Goal: Information Seeking & Learning: Learn about a topic

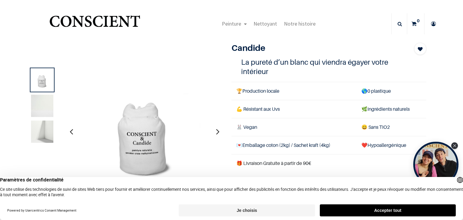
click at [238, 210] on button "Je choisis" at bounding box center [247, 211] width 136 height 12
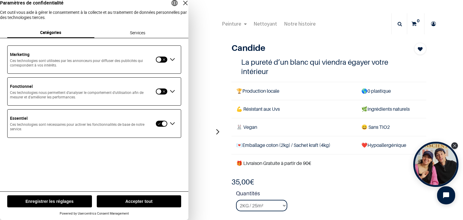
click at [164, 63] on button "button" at bounding box center [161, 59] width 12 height 7
click at [164, 95] on button "button" at bounding box center [161, 91] width 12 height 7
click at [65, 197] on button "Enregistrer les réglages" at bounding box center [49, 202] width 85 height 12
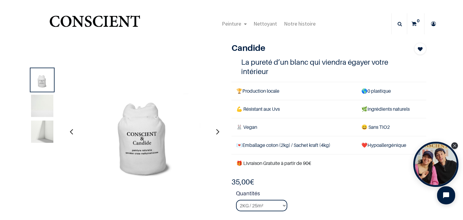
click at [44, 130] on img at bounding box center [42, 132] width 22 height 22
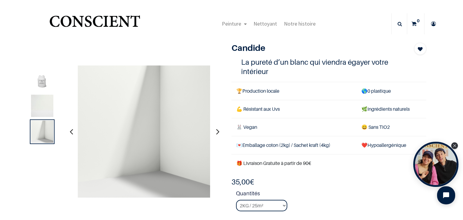
click at [43, 109] on img at bounding box center [42, 106] width 22 height 22
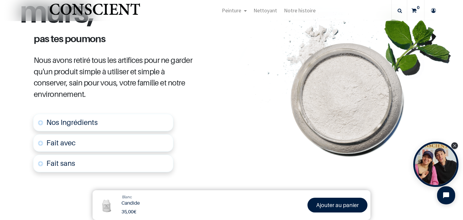
scroll to position [324, 0]
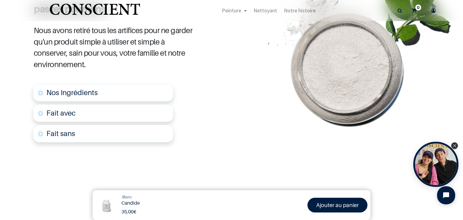
click at [74, 88] on span "Nos Ingrédients" at bounding box center [71, 92] width 51 height 9
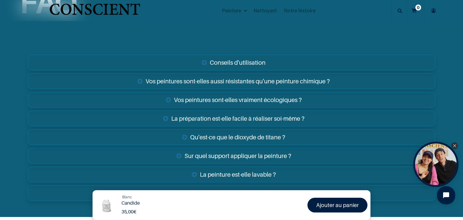
scroll to position [1047, 0]
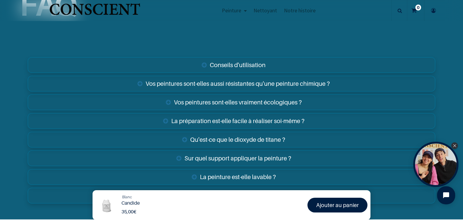
click at [249, 57] on link "Conseils d'utilisation" at bounding box center [231, 65] width 407 height 16
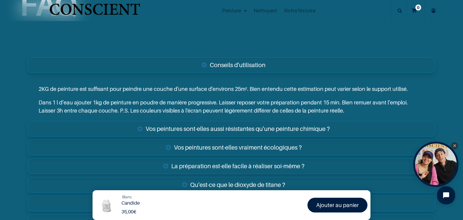
click at [248, 140] on link "Vos peintures sont-elles vraiment écologiques ?" at bounding box center [231, 148] width 407 height 16
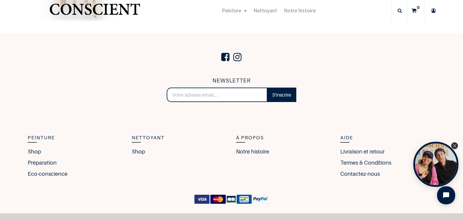
scroll to position [1443, 0]
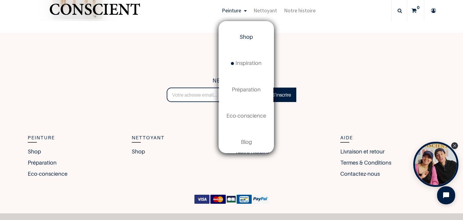
click at [249, 36] on span "Shop" at bounding box center [246, 37] width 13 height 6
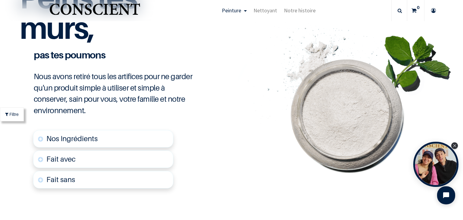
scroll to position [247, 0]
